Goal: Task Accomplishment & Management: Manage account settings

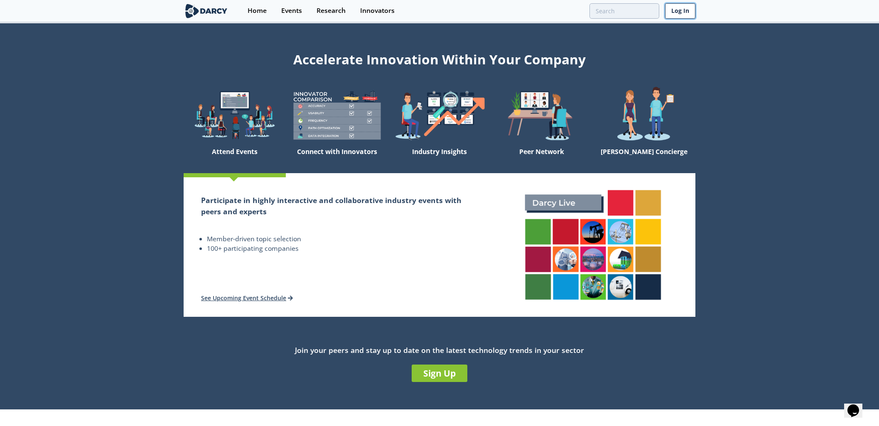
click at [693, 10] on link "Log In" at bounding box center [680, 10] width 30 height 15
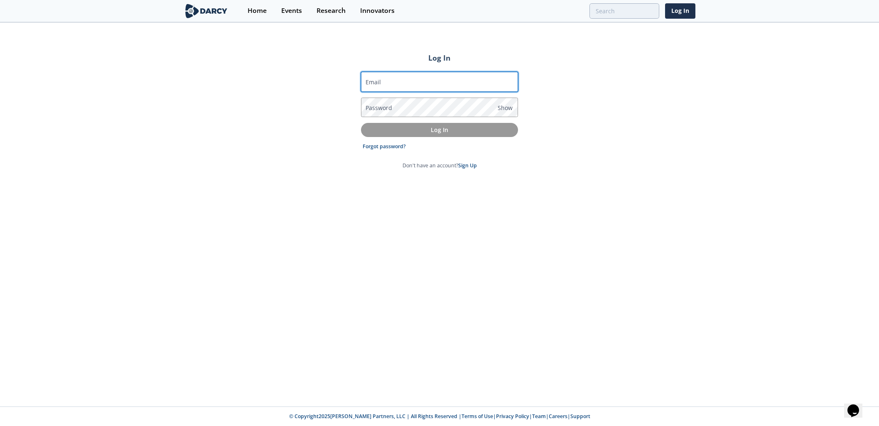
type input "[PERSON_NAME][EMAIL_ADDRESS][DOMAIN_NAME]"
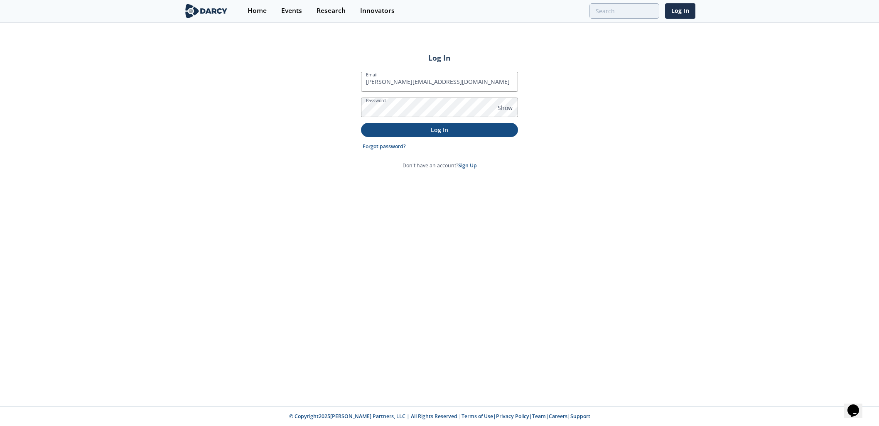
click at [445, 129] on p "Log In" at bounding box center [439, 130] width 145 height 9
